Goal: Task Accomplishment & Management: Manage account settings

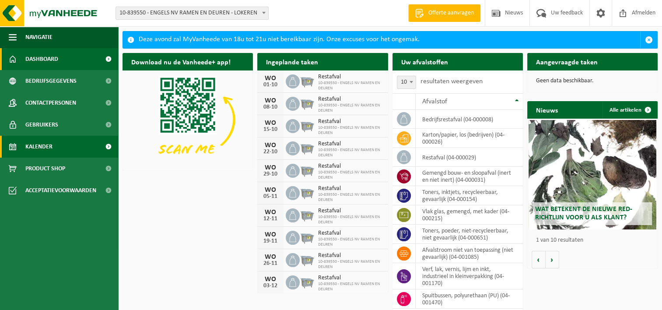
click at [45, 151] on span "Kalender" at bounding box center [38, 147] width 27 height 22
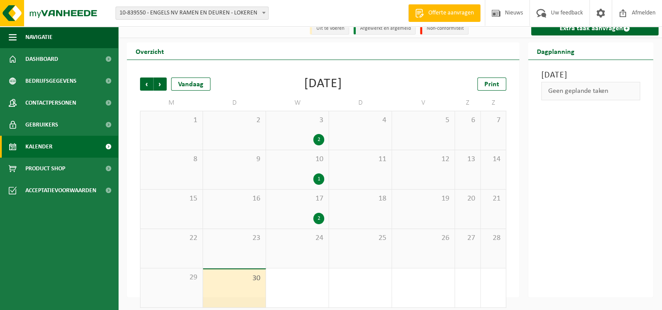
scroll to position [14, 0]
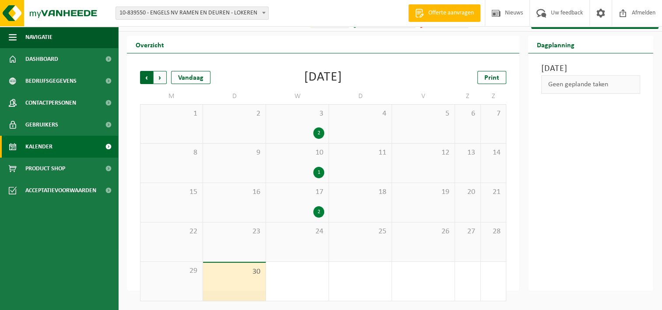
click at [161, 77] on span "Volgende" at bounding box center [159, 77] width 13 height 13
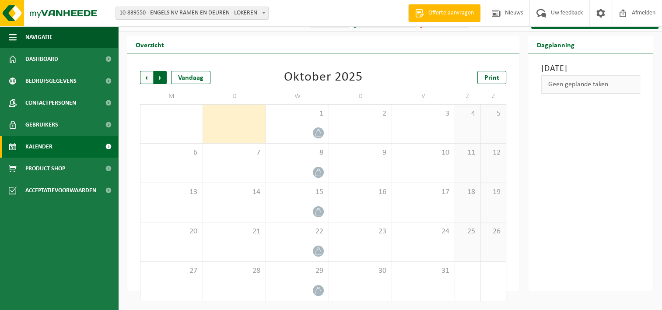
click at [143, 79] on span "Vorige" at bounding box center [146, 77] width 13 height 13
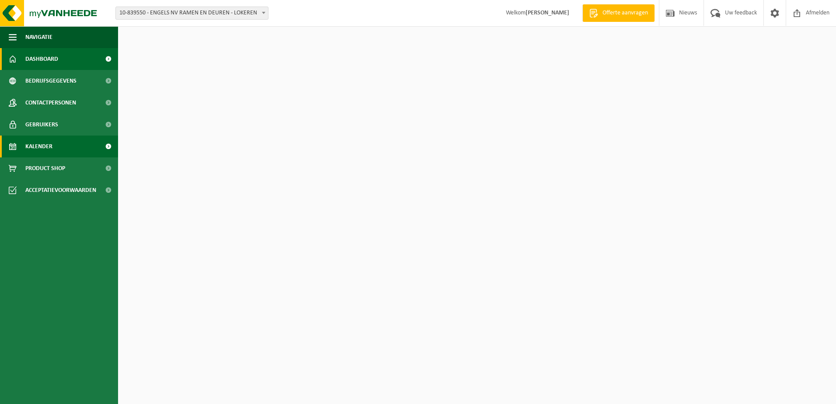
click at [37, 147] on span "Kalender" at bounding box center [38, 147] width 27 height 22
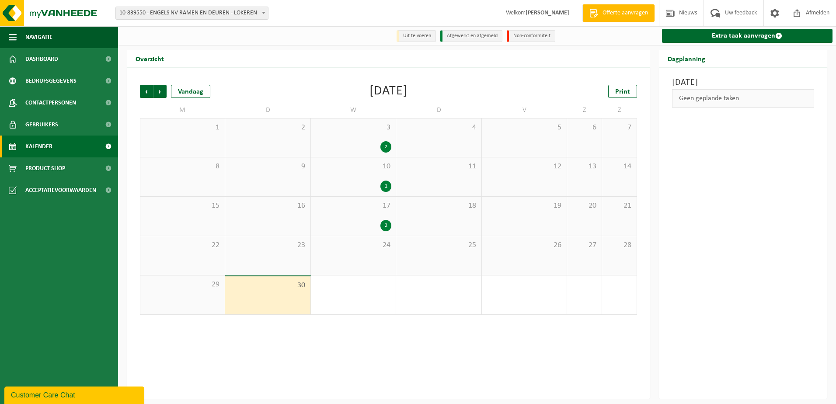
drag, startPoint x: 158, startPoint y: 95, endPoint x: 171, endPoint y: 99, distance: 13.3
click at [158, 95] on span "Volgende" at bounding box center [159, 91] width 13 height 13
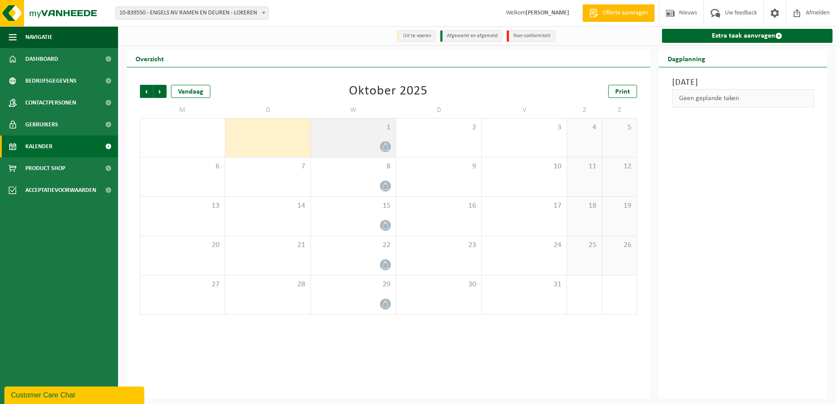
click at [366, 137] on div "1" at bounding box center [353, 138] width 85 height 38
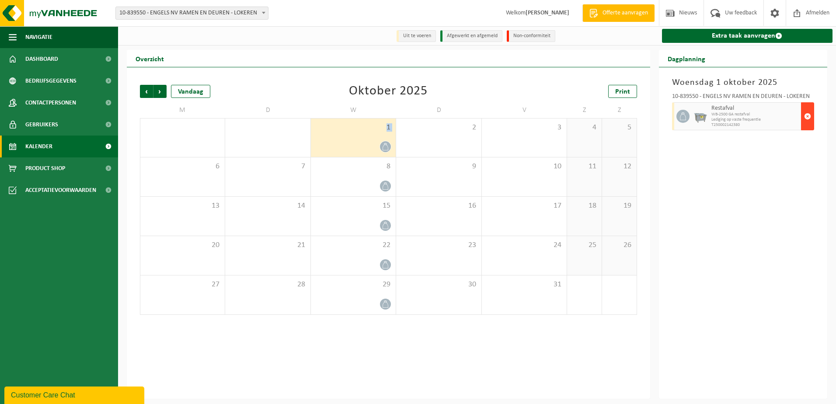
click at [804, 115] on span "button" at bounding box center [807, 116] width 7 height 17
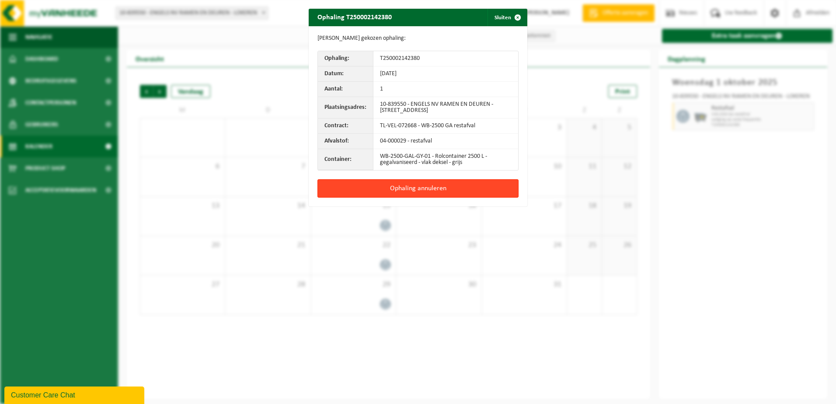
click at [447, 185] on button "Ophaling annuleren" at bounding box center [417, 188] width 201 height 18
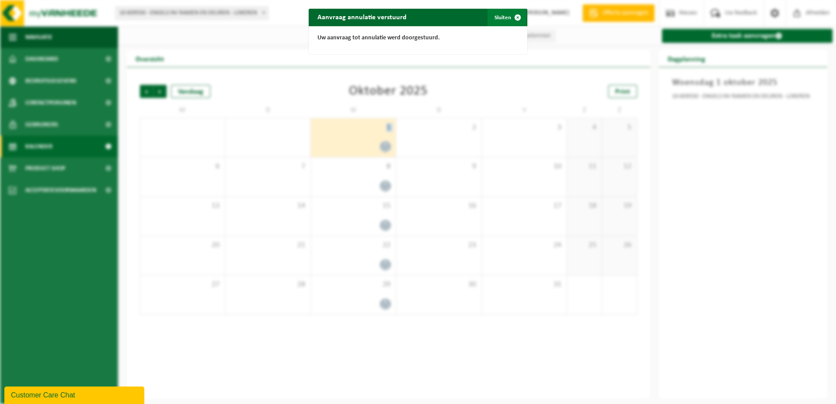
click at [503, 16] on button "Sluiten" at bounding box center [507, 17] width 39 height 17
